Goal: Obtain resource: Download file/media

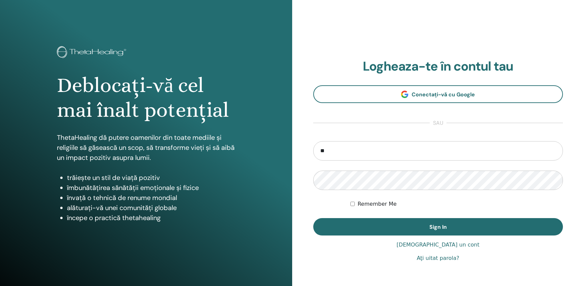
type input "**********"
click at [313, 218] on button "Sign In" at bounding box center [438, 226] width 250 height 17
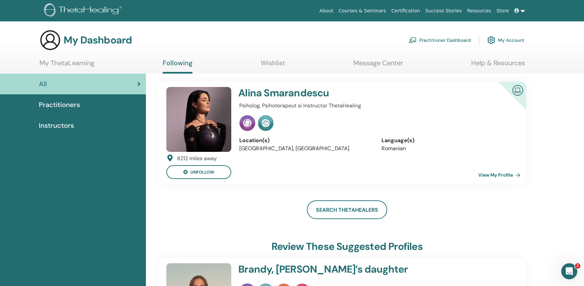
click at [88, 66] on link "My ThetaLearning" at bounding box center [66, 65] width 55 height 13
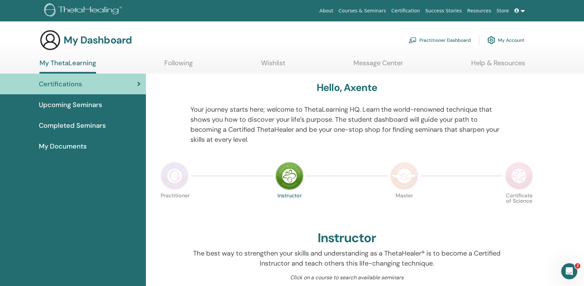
click at [113, 89] on div "Certifications" at bounding box center [72, 84] width 135 height 10
click at [72, 148] on span "My Documents" at bounding box center [63, 146] width 48 height 10
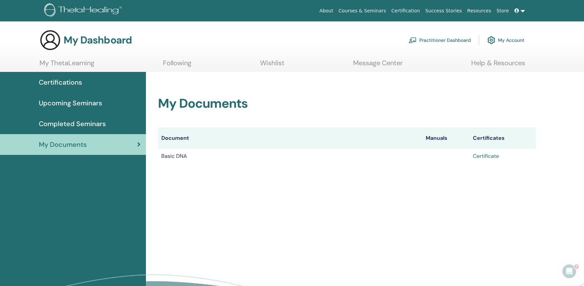
click at [491, 158] on link "Certificate" at bounding box center [486, 156] width 26 height 7
